Goal: Information Seeking & Learning: Understand process/instructions

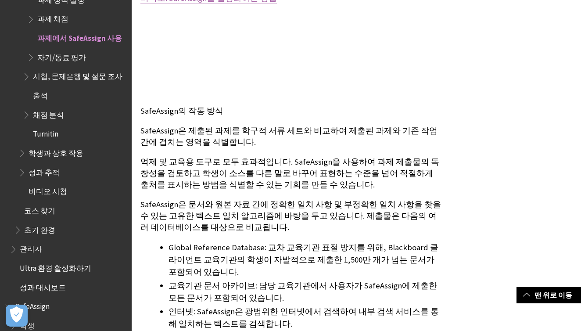
scroll to position [390, 0]
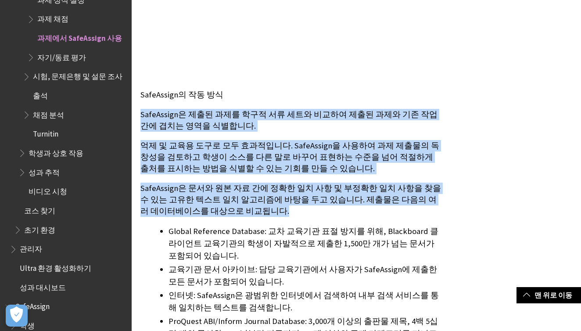
drag, startPoint x: 169, startPoint y: 101, endPoint x: 328, endPoint y: 213, distance: 195.2
click at [328, 213] on p "SafeAssign은 문서와 원본 자료 간에 정확한 일치 사항 및 부정확한 일치 사항을 찾을 수 있는 고유한 텍스트 일치 알고리즘에 바탕을 두…" at bounding box center [292, 200] width 302 height 35
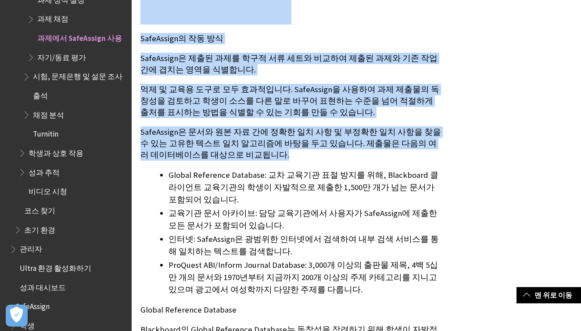
drag, startPoint x: 347, startPoint y: 167, endPoint x: 388, endPoint y: 336, distance: 173.9
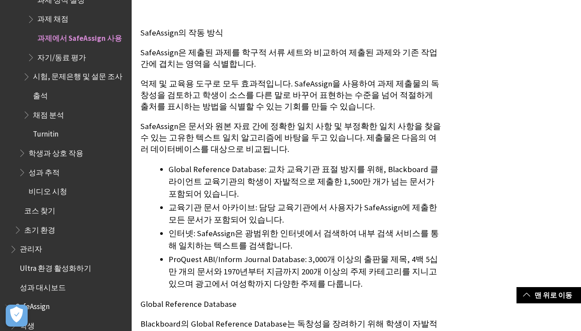
click at [342, 248] on li "인터넷: SafeAssign은 광범위한 인터넷에서 검색하여 내부 검색 서비스를 통해 일치하는 텍스트를 검색합니다." at bounding box center [306, 239] width 274 height 25
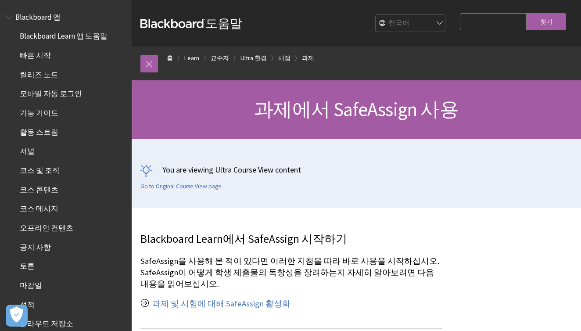
scroll to position [0, 0]
click at [32, 49] on span "빠른 시작" at bounding box center [35, 54] width 31 height 12
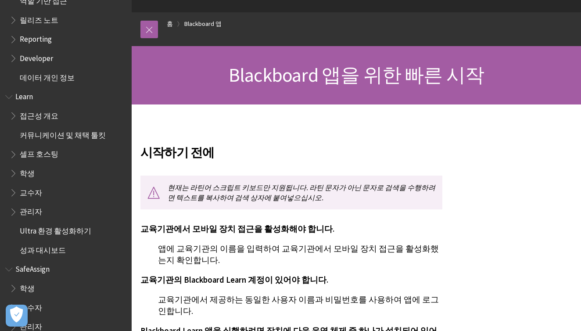
scroll to position [552, 0]
click at [26, 281] on span "학생" at bounding box center [27, 287] width 15 height 12
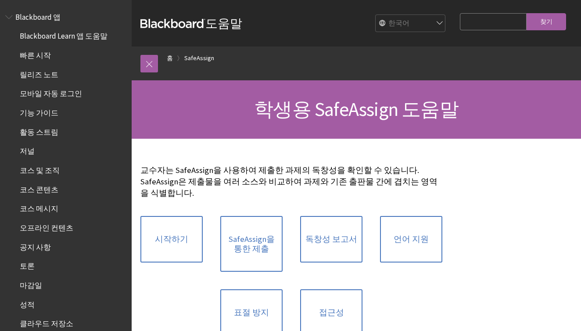
scroll to position [666, 0]
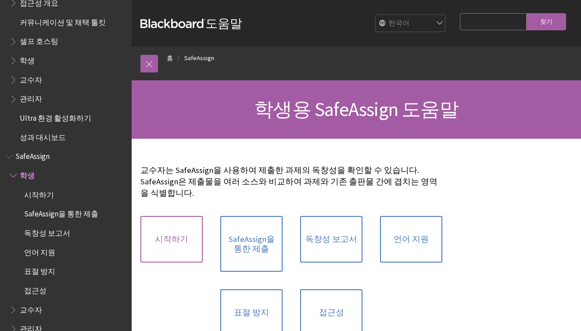
click at [169, 231] on link "시작하기" at bounding box center [172, 239] width 62 height 47
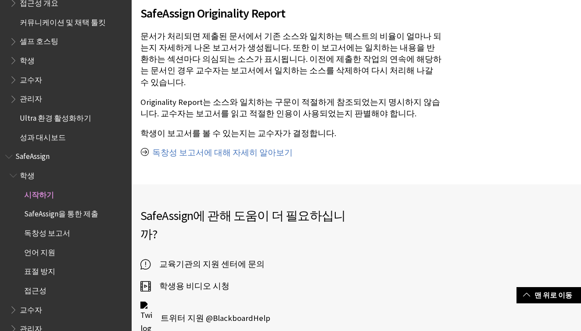
scroll to position [667, 0]
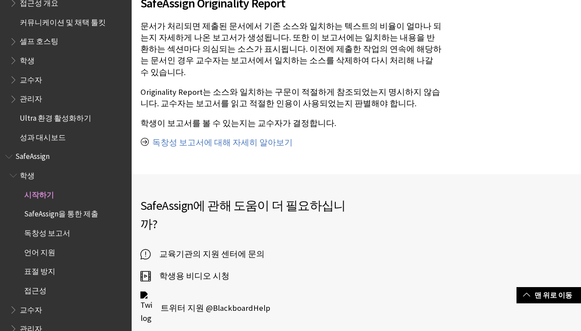
click at [87, 207] on span "SafeAssign을 통한 제출" at bounding box center [61, 213] width 74 height 12
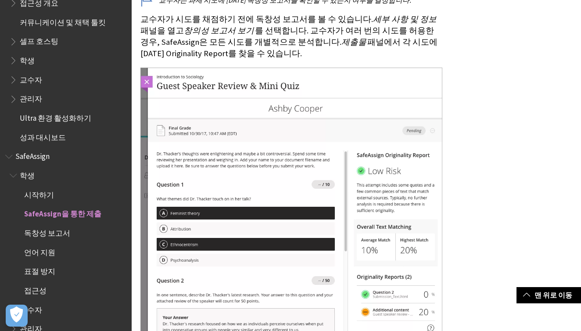
scroll to position [1436, 0]
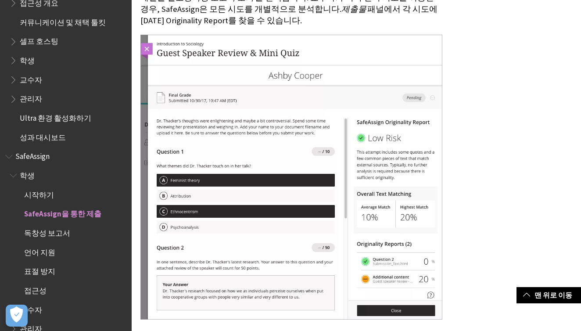
click at [40, 264] on span "표절 방지" at bounding box center [39, 270] width 31 height 12
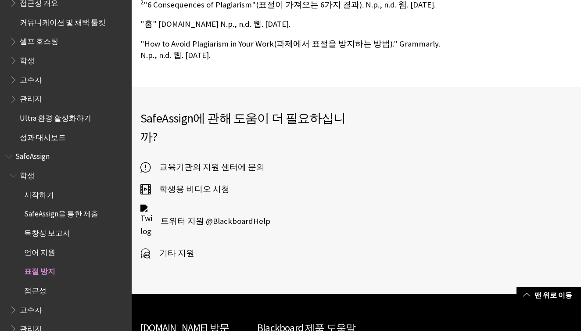
scroll to position [894, 0]
click at [27, 303] on span "교수자" at bounding box center [31, 309] width 22 height 12
click at [13, 303] on span "Book outline for Blackboard SafeAssign" at bounding box center [14, 308] width 9 height 11
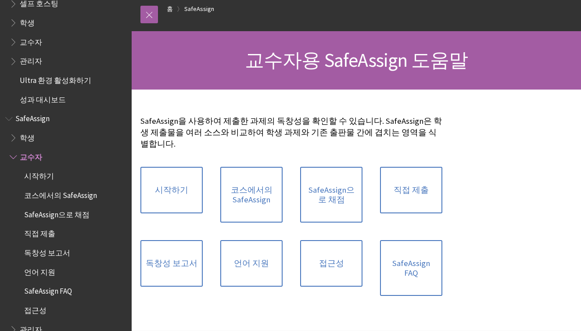
scroll to position [49, 0]
click at [335, 202] on link "SafeAssign으로 채점" at bounding box center [331, 195] width 62 height 56
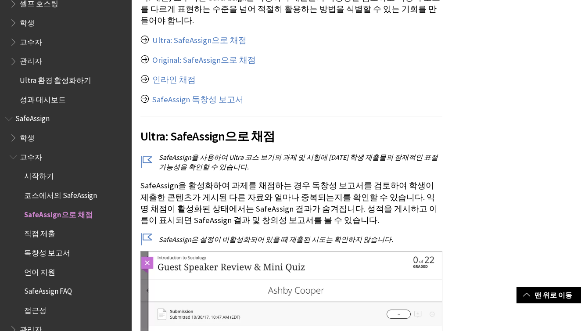
scroll to position [433, 0]
